Goal: Task Accomplishment & Management: Manage account settings

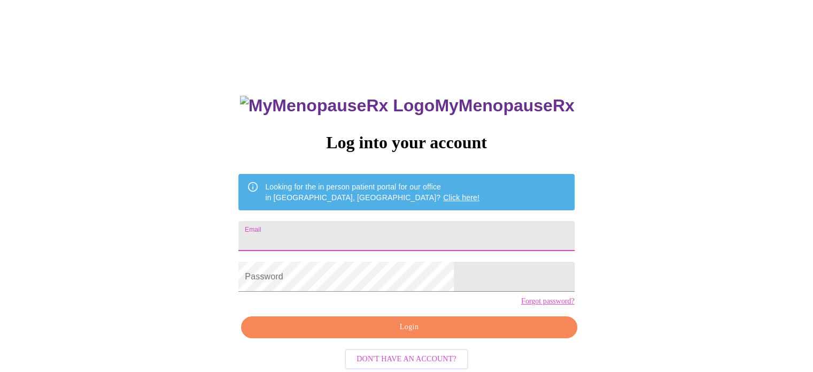
click at [438, 236] on input "Email" at bounding box center [406, 236] width 336 height 30
type input "[EMAIL_ADDRESS][DOMAIN_NAME]"
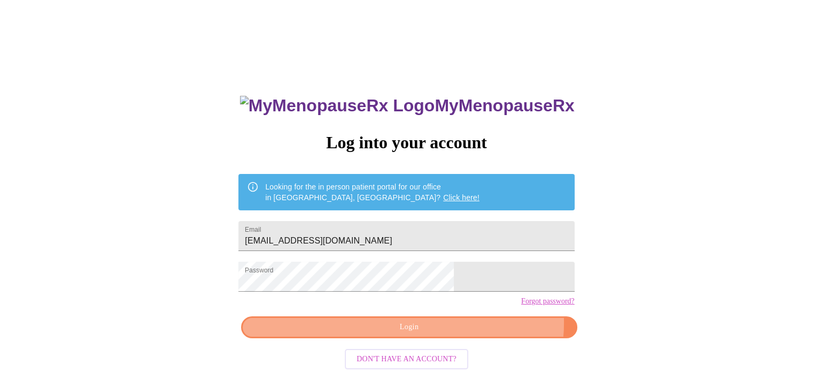
click at [462, 334] on span "Login" at bounding box center [408, 326] width 311 height 13
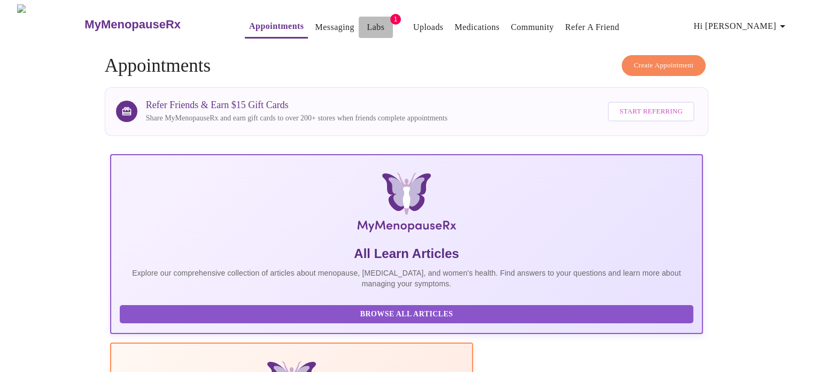
click at [367, 20] on link "Labs" at bounding box center [376, 27] width 18 height 15
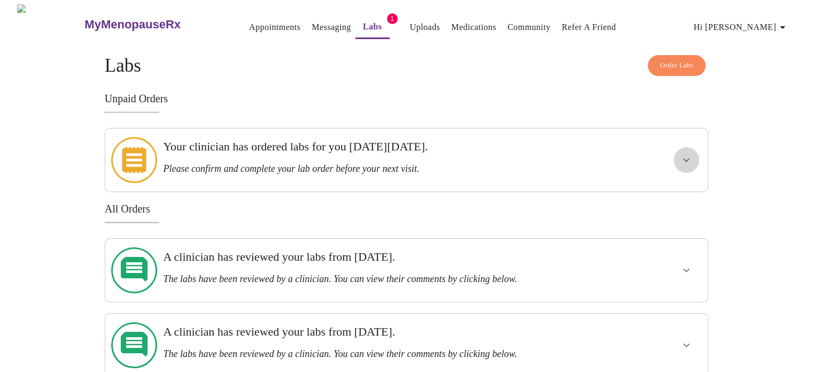
click at [686, 153] on icon "show more" at bounding box center [686, 159] width 13 height 13
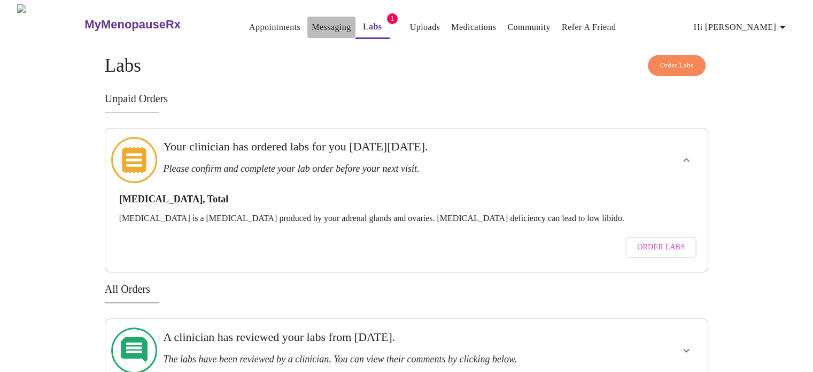
click at [312, 20] on link "Messaging" at bounding box center [331, 27] width 39 height 15
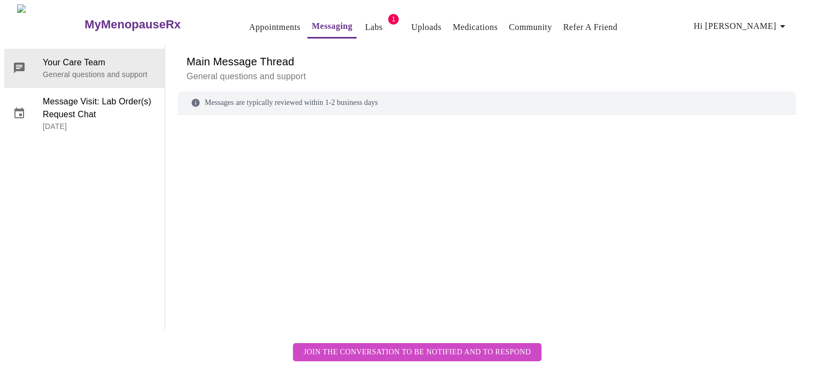
scroll to position [40, 0]
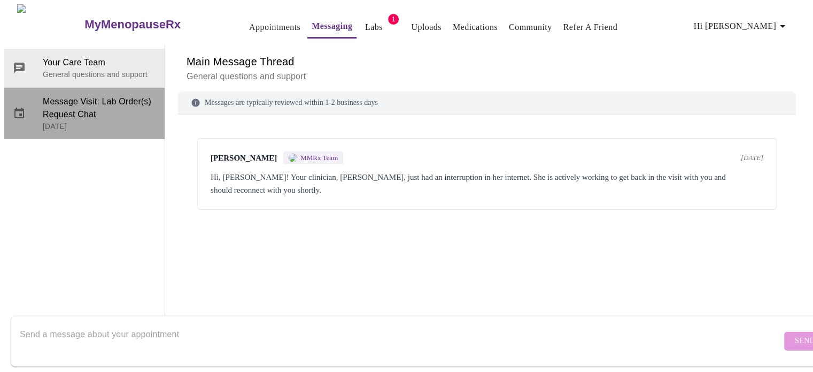
click at [93, 95] on span "Message Visit: Lab Order(s) Request Chat" at bounding box center [99, 108] width 113 height 26
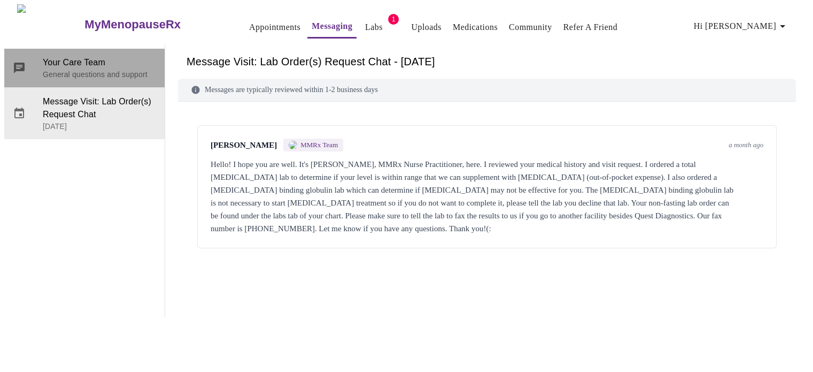
click at [78, 69] on p "General questions and support" at bounding box center [99, 74] width 113 height 11
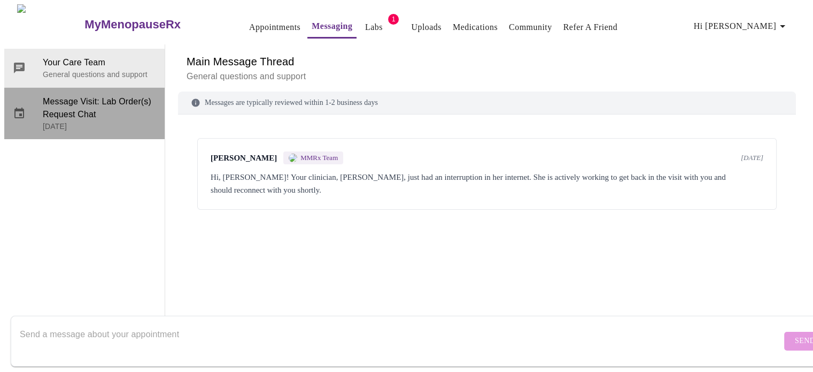
click at [78, 121] on p "August 25, 2025" at bounding box center [99, 126] width 113 height 11
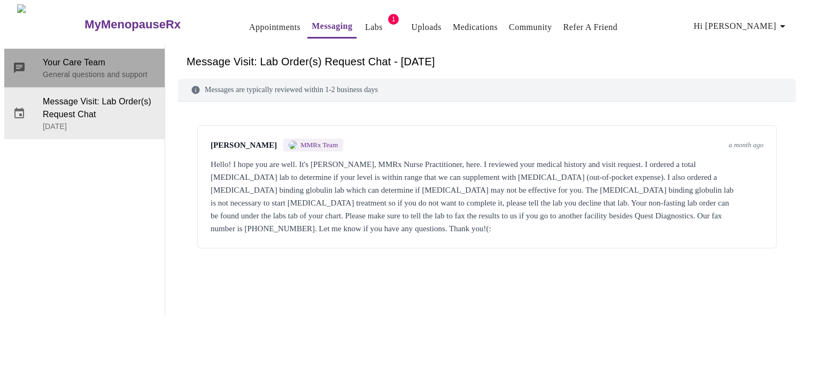
click at [75, 56] on span "Your Care Team" at bounding box center [99, 62] width 113 height 13
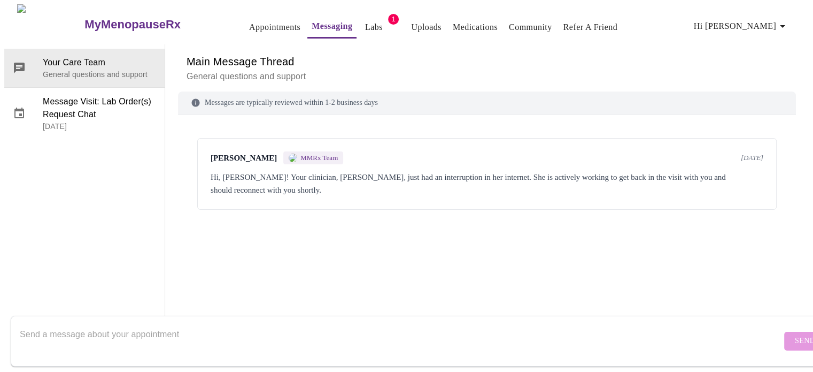
scroll to position [0, 0]
click at [365, 21] on link "Labs" at bounding box center [374, 27] width 18 height 15
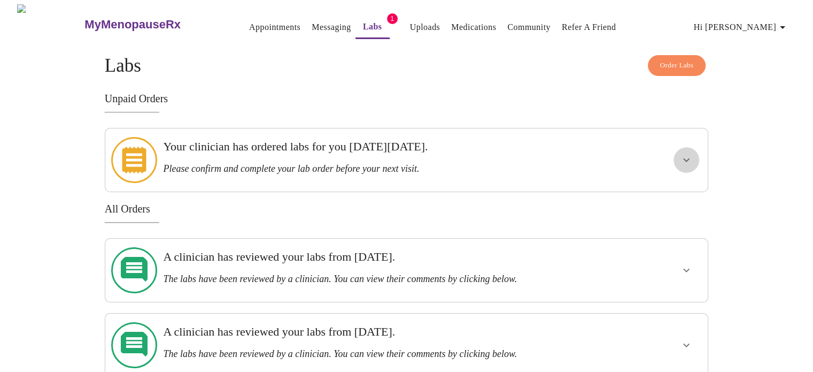
click at [685, 158] on icon "show more" at bounding box center [686, 159] width 13 height 13
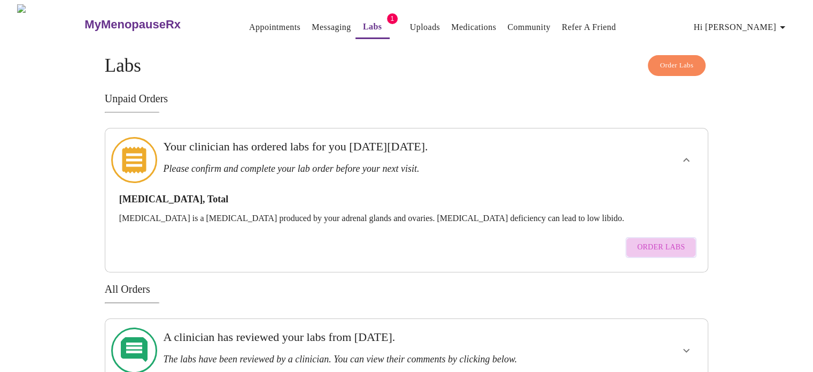
click at [662, 241] on span "Order Labs" at bounding box center [661, 247] width 48 height 13
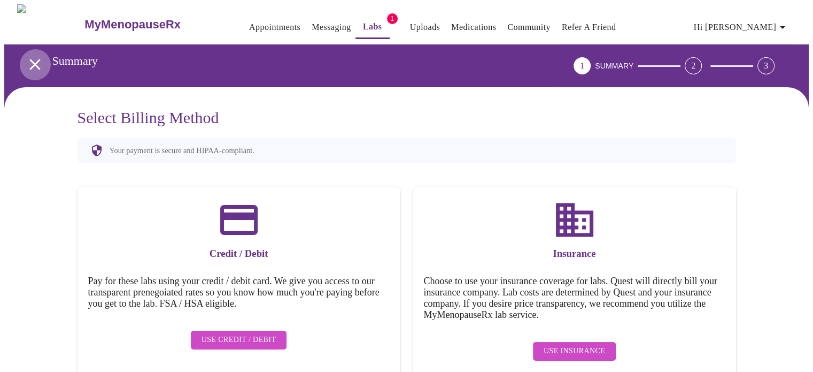
click at [31, 55] on icon "open drawer" at bounding box center [35, 64] width 19 height 19
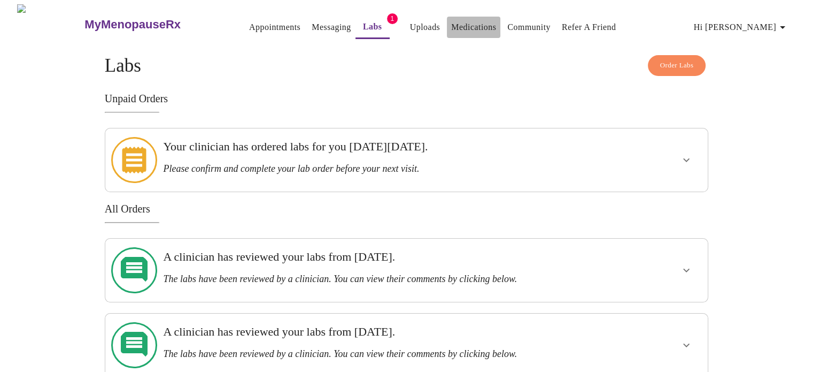
click at [456, 22] on link "Medications" at bounding box center [473, 27] width 45 height 15
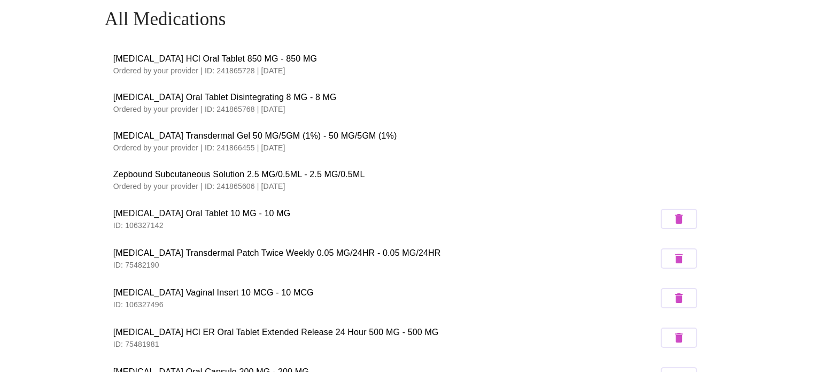
scroll to position [47, 0]
click at [228, 183] on p "Ordered by your provider | ID: 241865606 | 09/25/2025" at bounding box center [406, 185] width 587 height 11
click at [337, 168] on span "Zepbound Subcutaneous Solution 2.5 MG/0.5ML - 2.5 MG/0.5ML" at bounding box center [406, 173] width 587 height 13
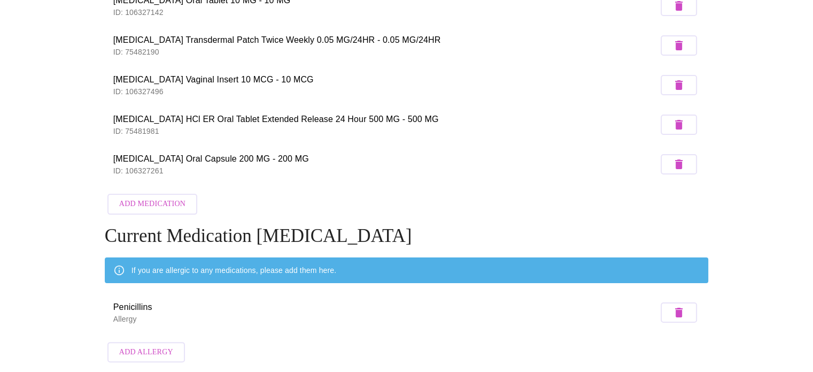
scroll to position [0, 0]
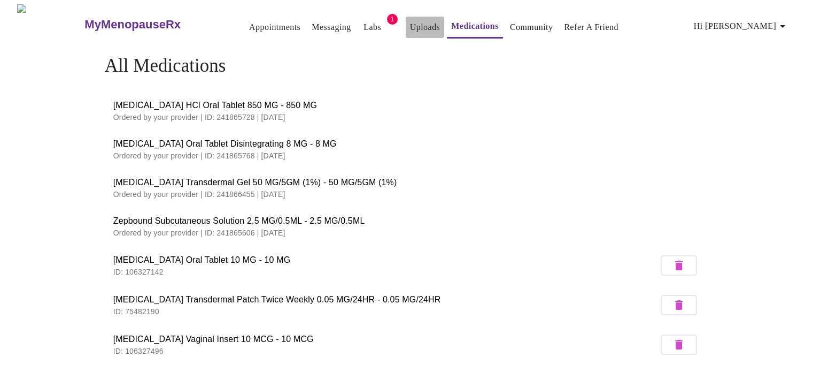
click at [410, 25] on link "Uploads" at bounding box center [425, 27] width 30 height 15
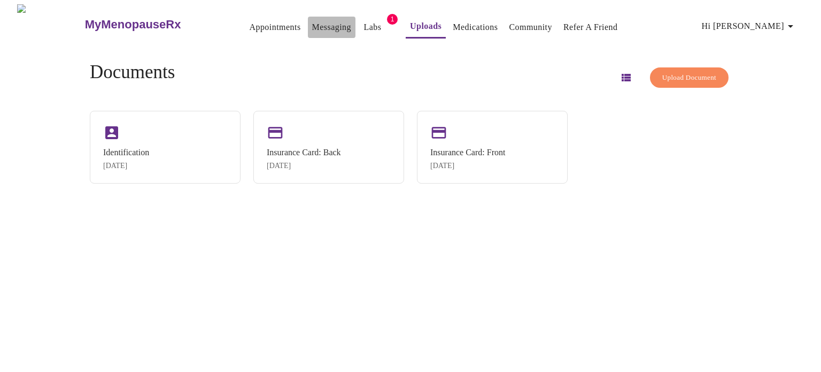
click at [312, 21] on link "Messaging" at bounding box center [331, 27] width 39 height 15
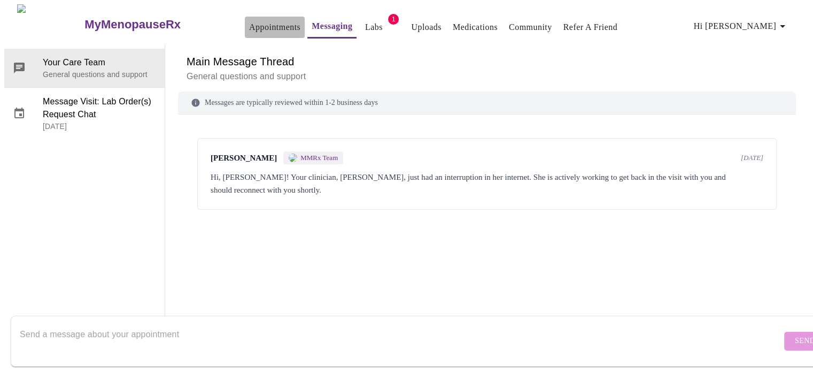
click at [249, 25] on link "Appointments" at bounding box center [274, 27] width 51 height 15
